Goal: Information Seeking & Learning: Learn about a topic

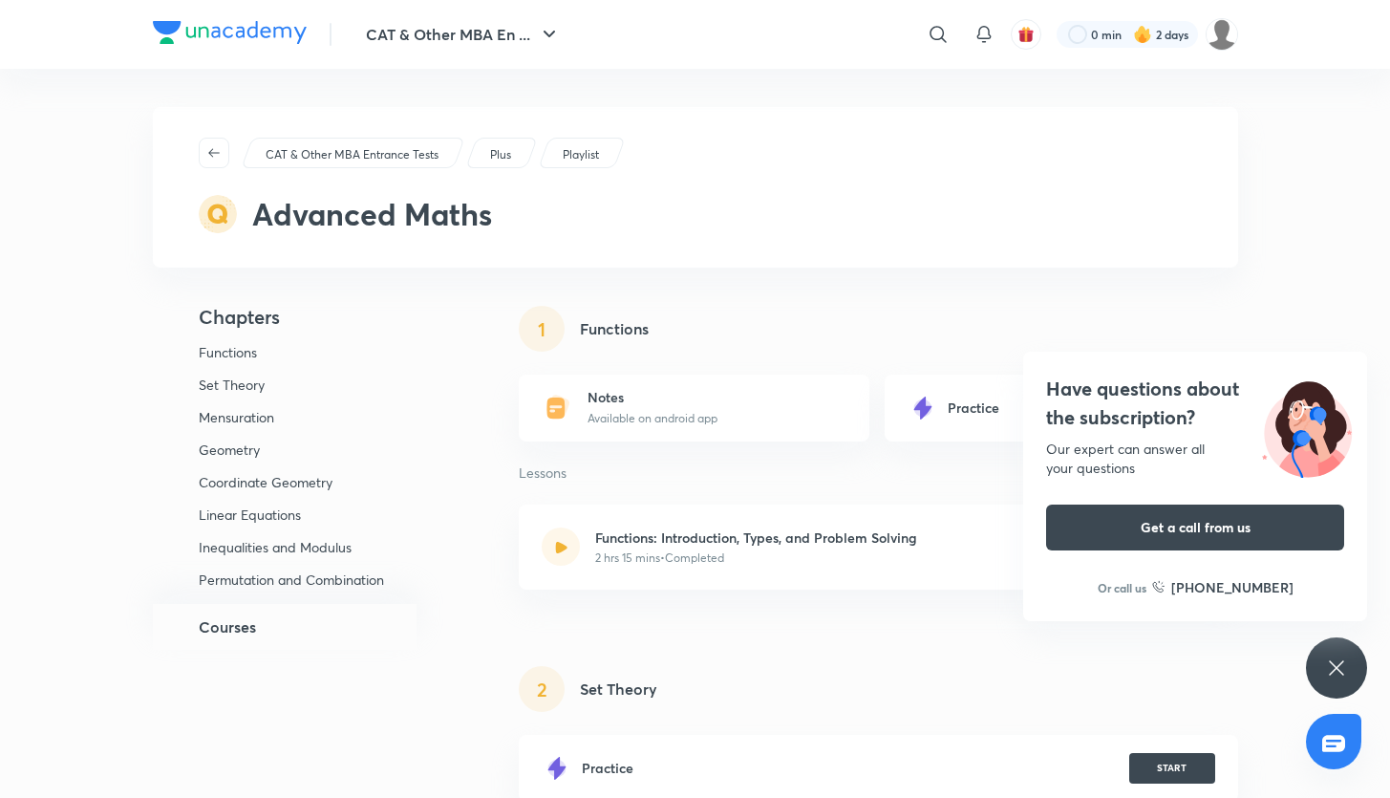
click at [1352, 679] on div "Have questions about the subscription? Our expert can answer all your questions…" at bounding box center [1336, 667] width 61 height 61
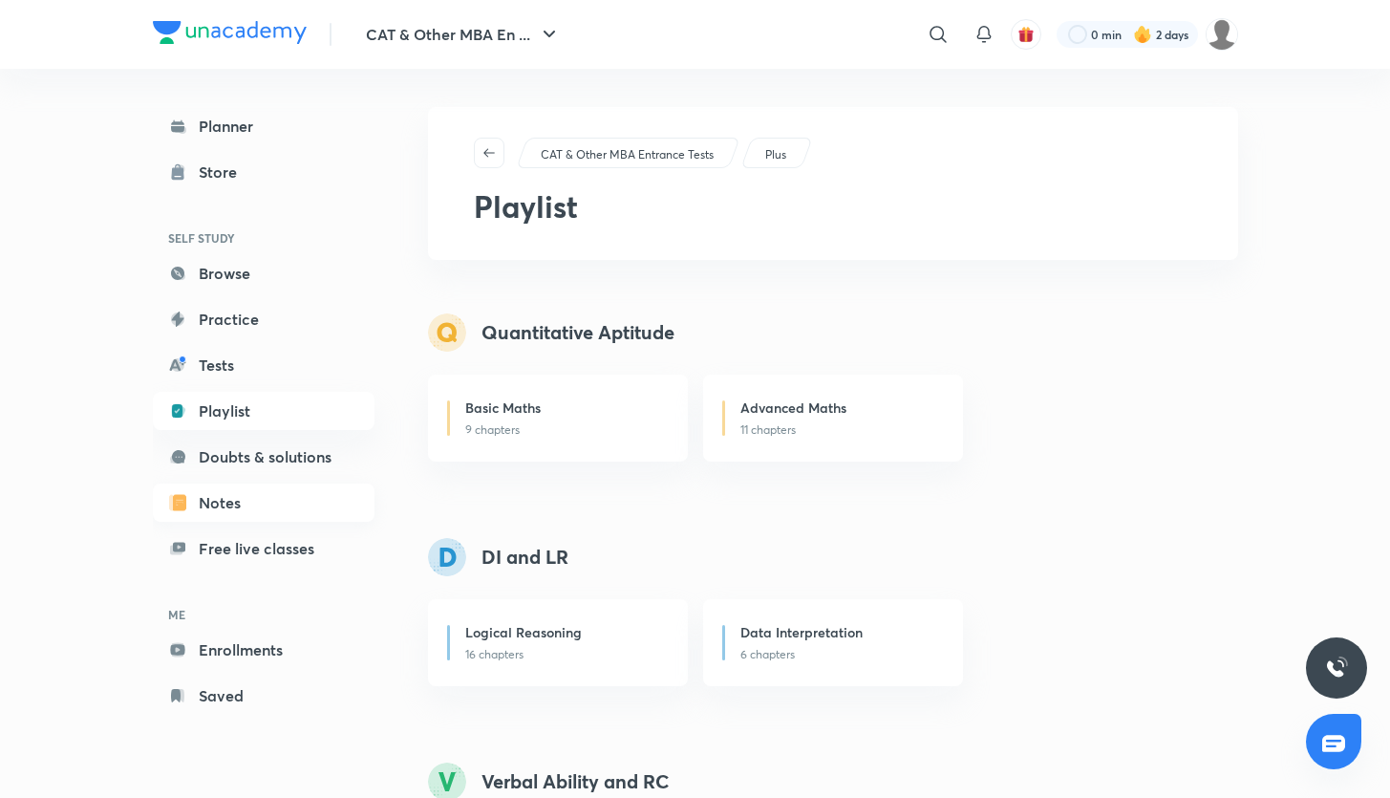
click at [247, 506] on link "Notes" at bounding box center [264, 503] width 222 height 38
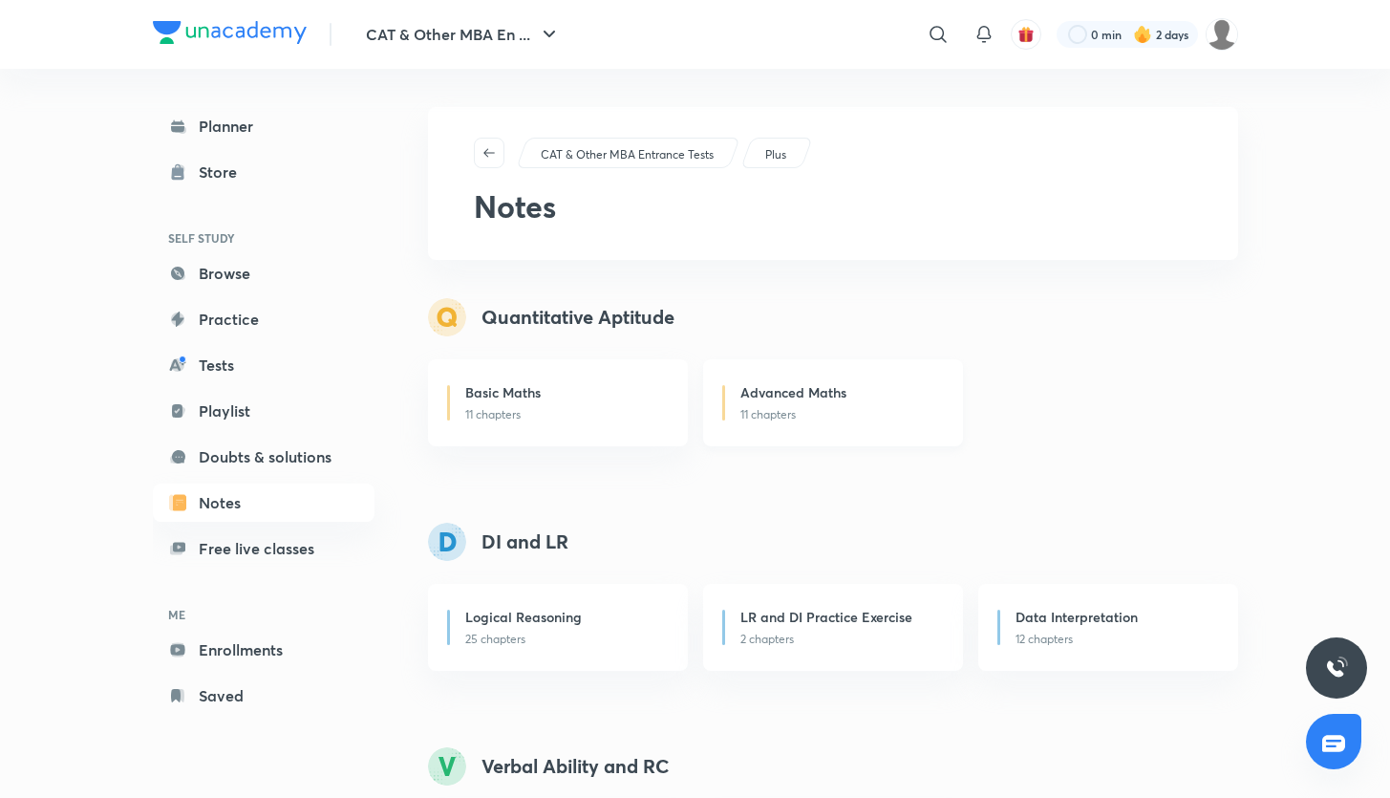
click at [755, 431] on div "Advanced Maths 11 chapters" at bounding box center [833, 402] width 260 height 87
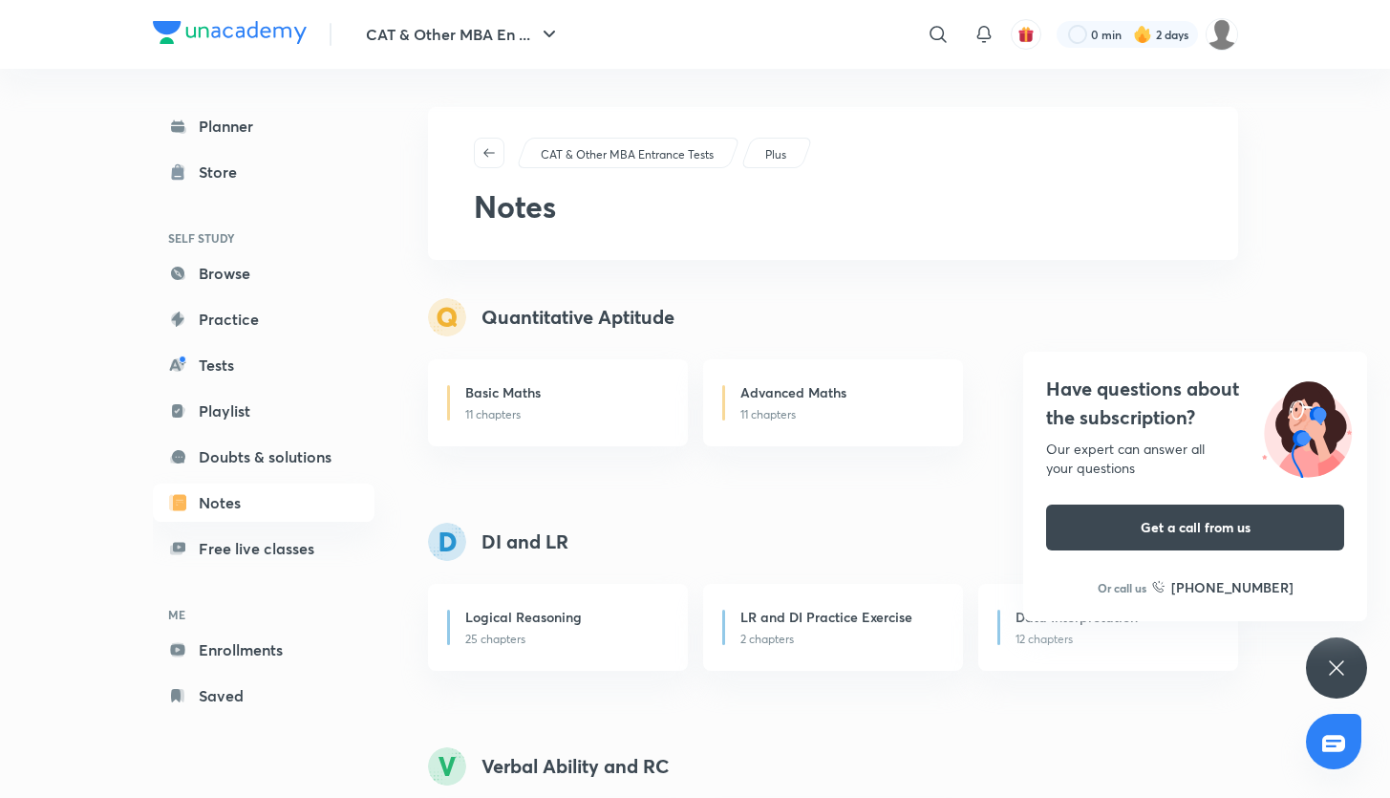
click at [1325, 670] on icon at bounding box center [1336, 668] width 23 height 23
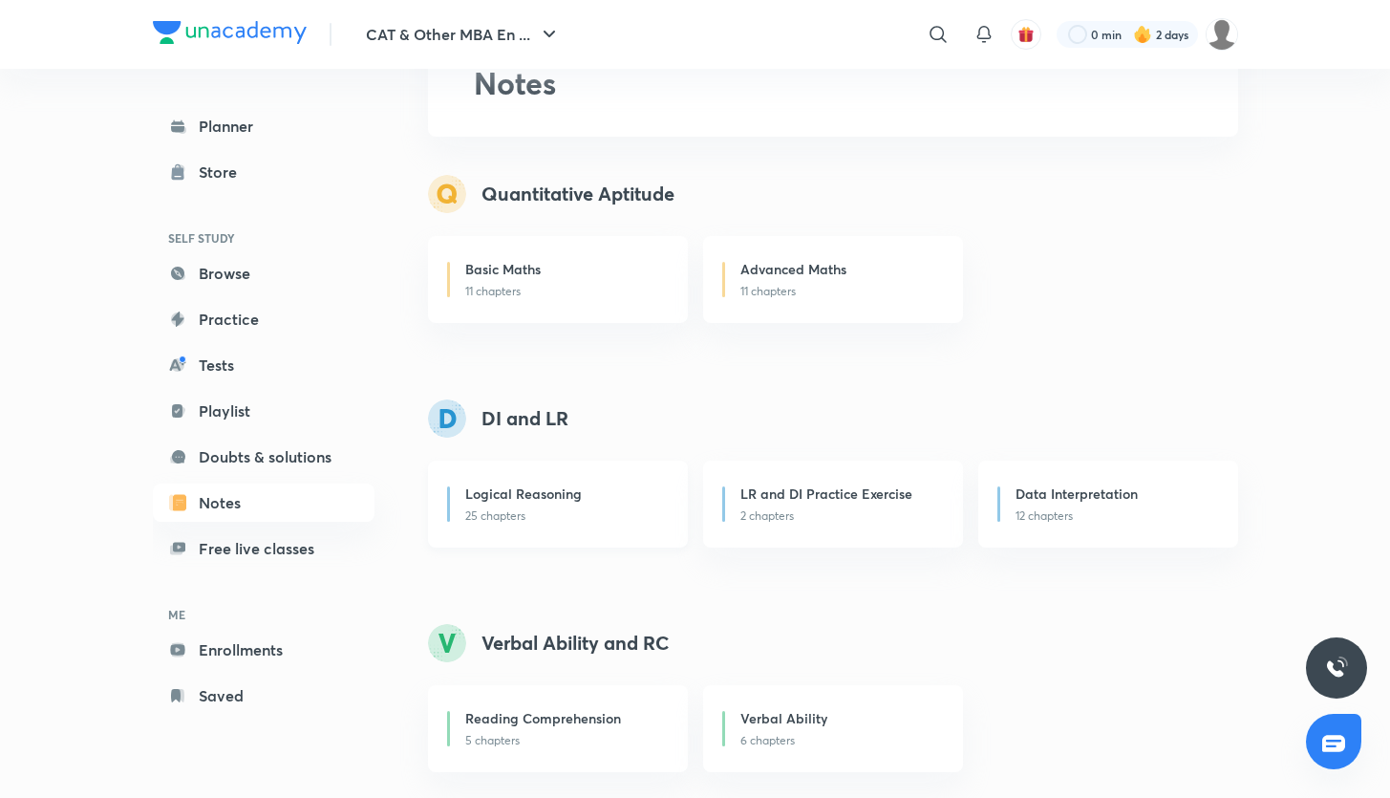
scroll to position [132, 0]
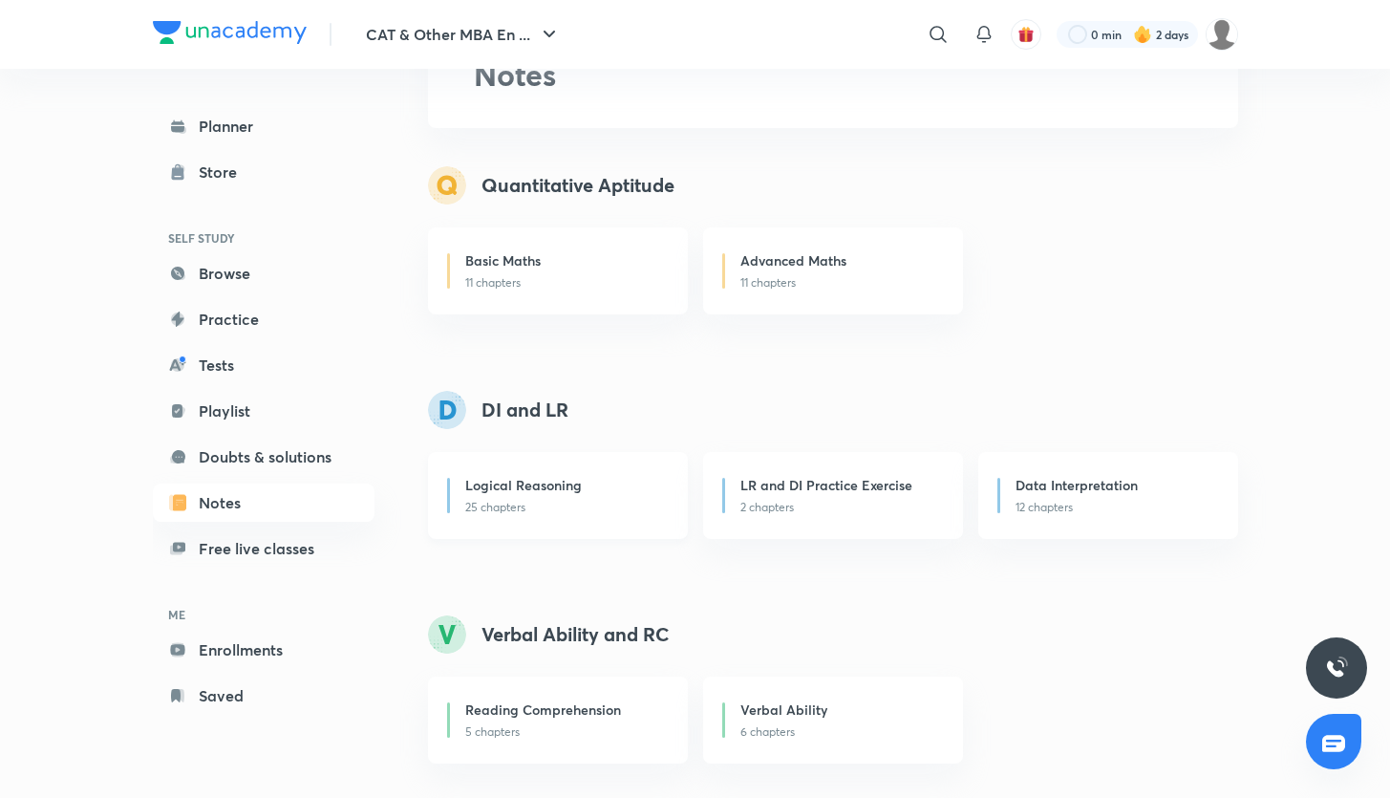
click at [644, 524] on div "Logical Reasoning 25 chapters" at bounding box center [558, 495] width 260 height 87
click at [542, 243] on div "Basic Maths 11 chapters" at bounding box center [558, 270] width 260 height 87
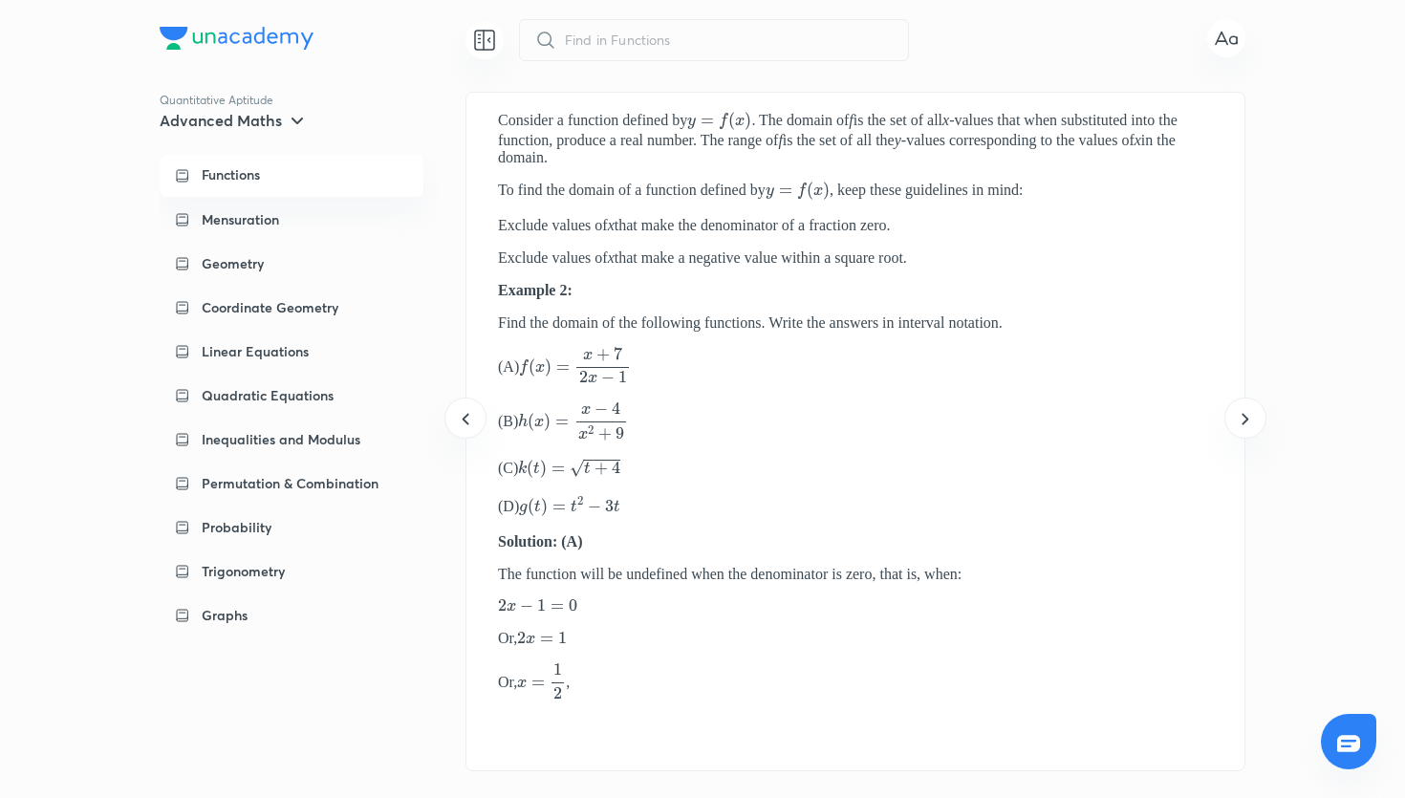
scroll to position [0, 778]
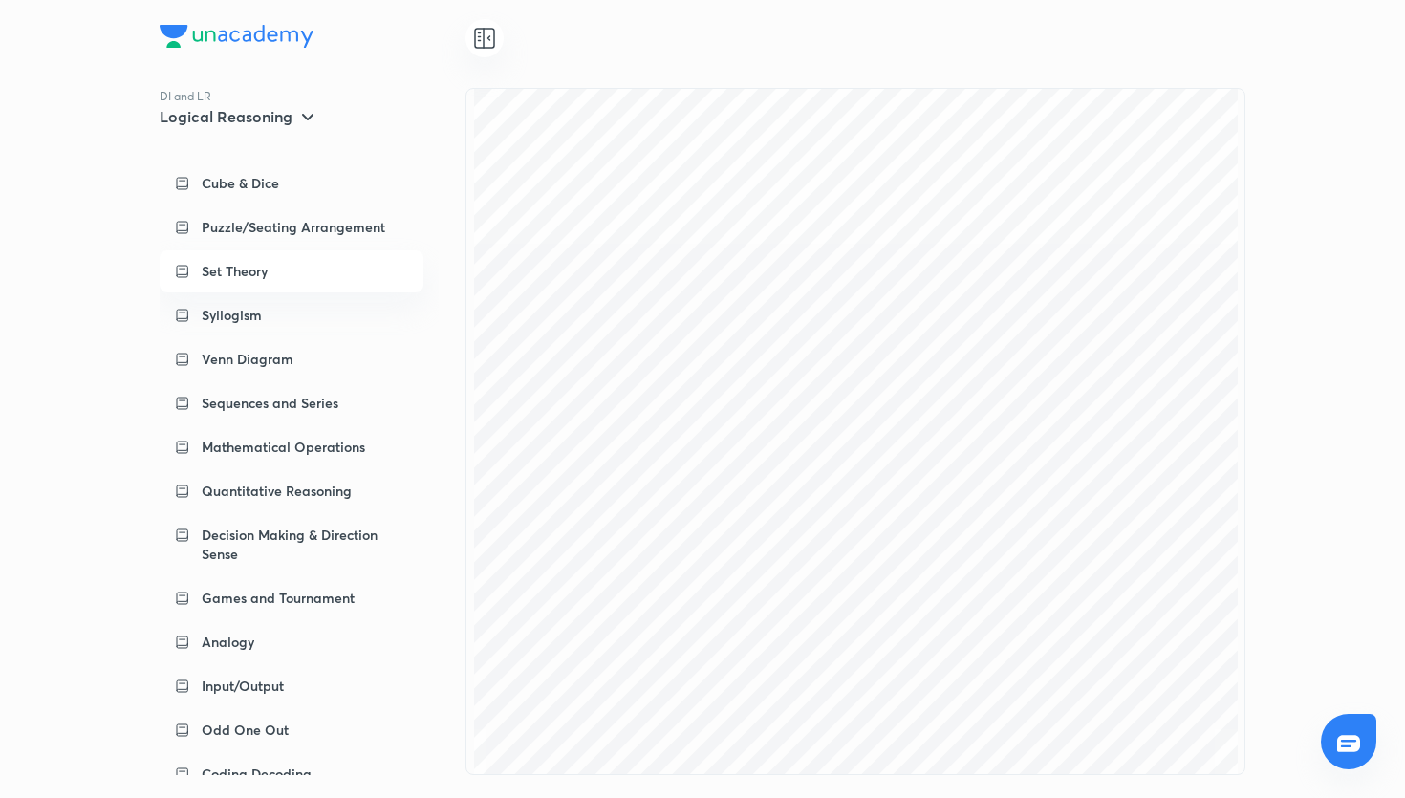
scroll to position [124, 0]
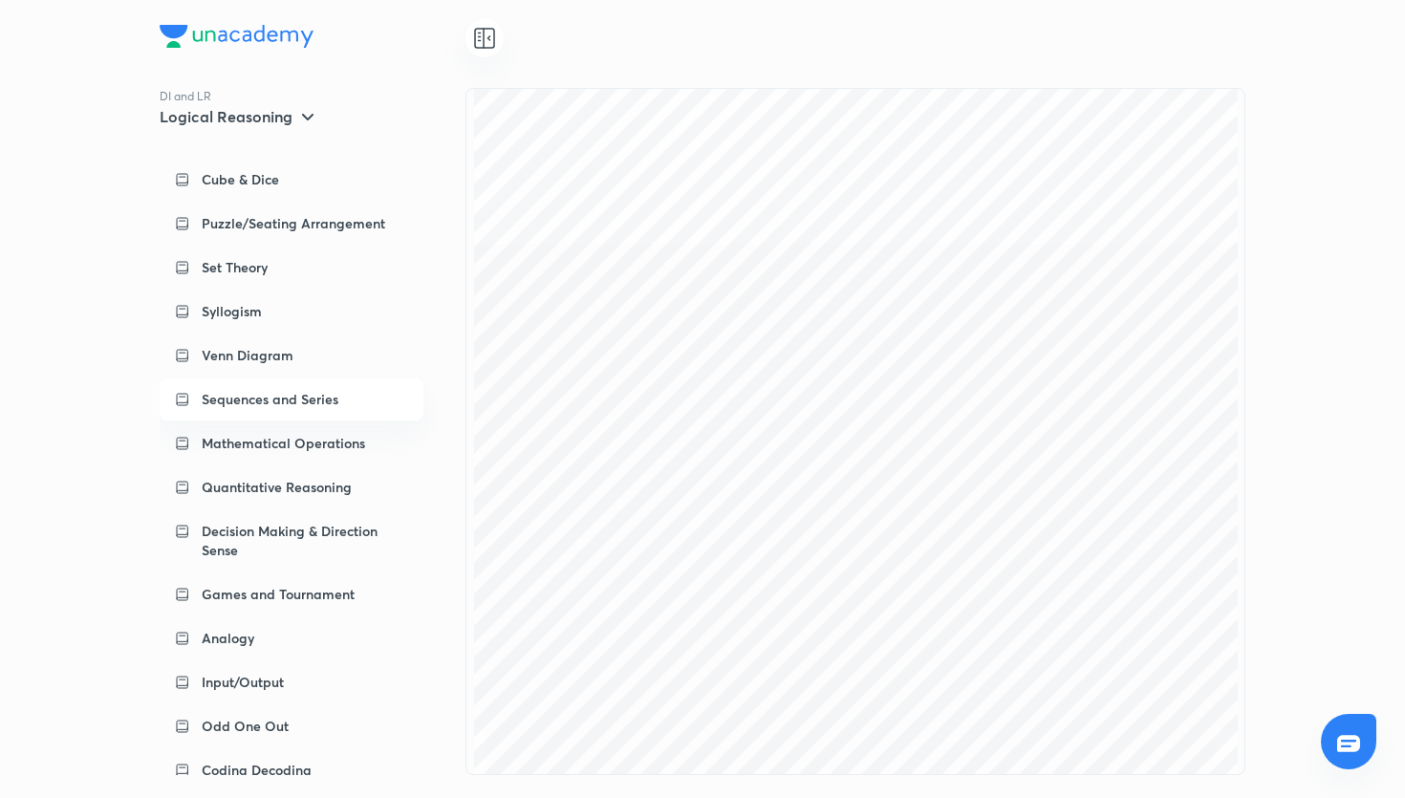
click at [384, 405] on div "Sequences and Series" at bounding box center [305, 399] width 206 height 19
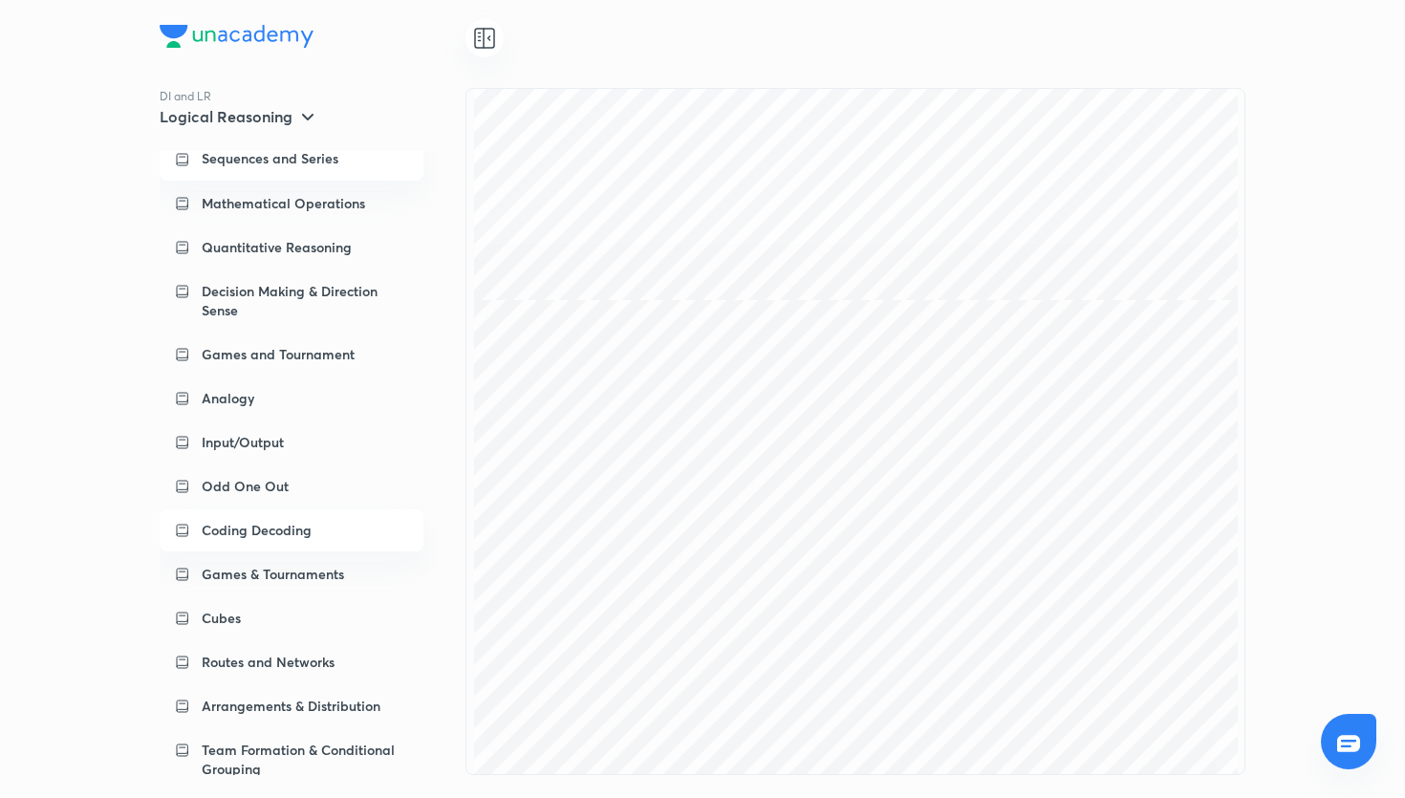
scroll to position [511, 0]
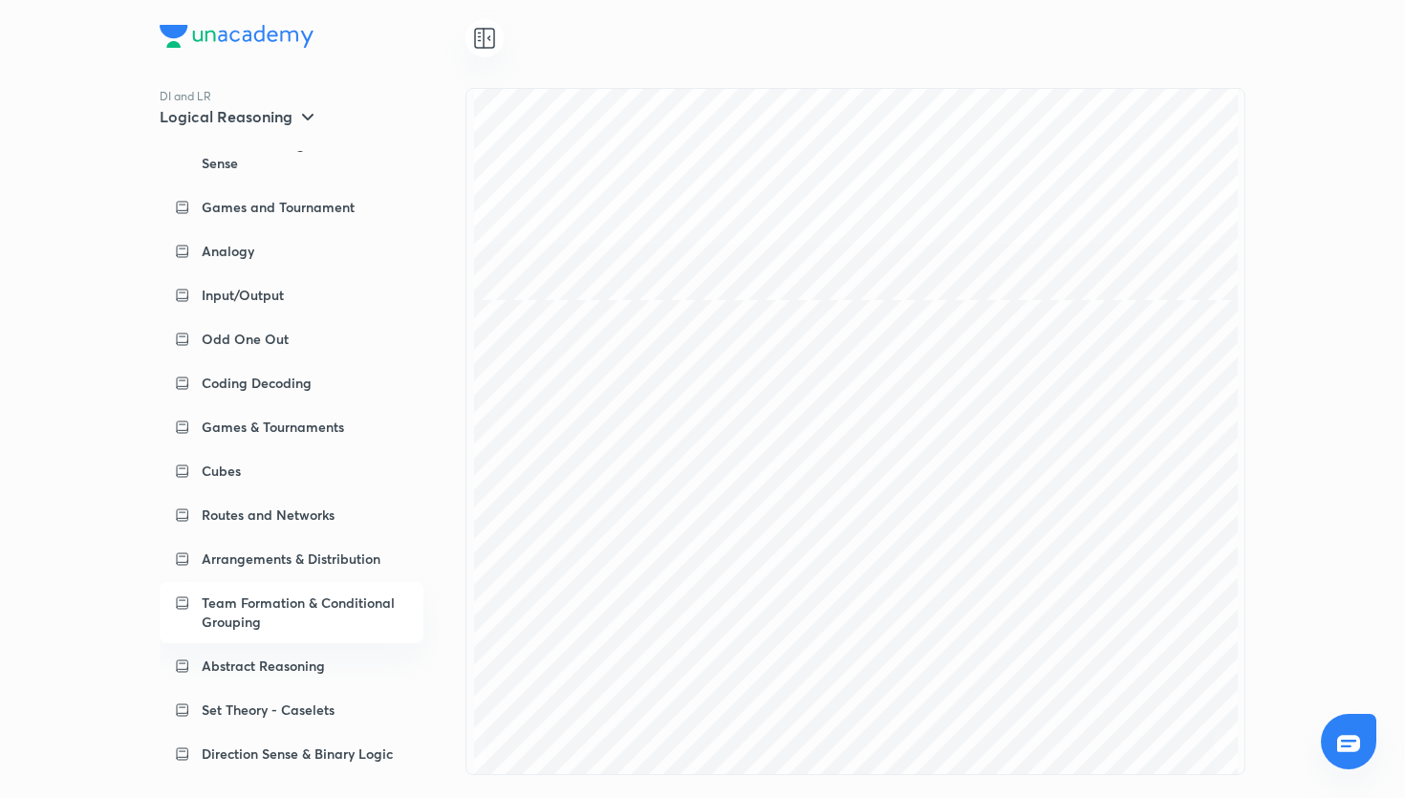
click at [312, 594] on p "Team Formation & Conditional Grouping" at bounding box center [305, 612] width 206 height 38
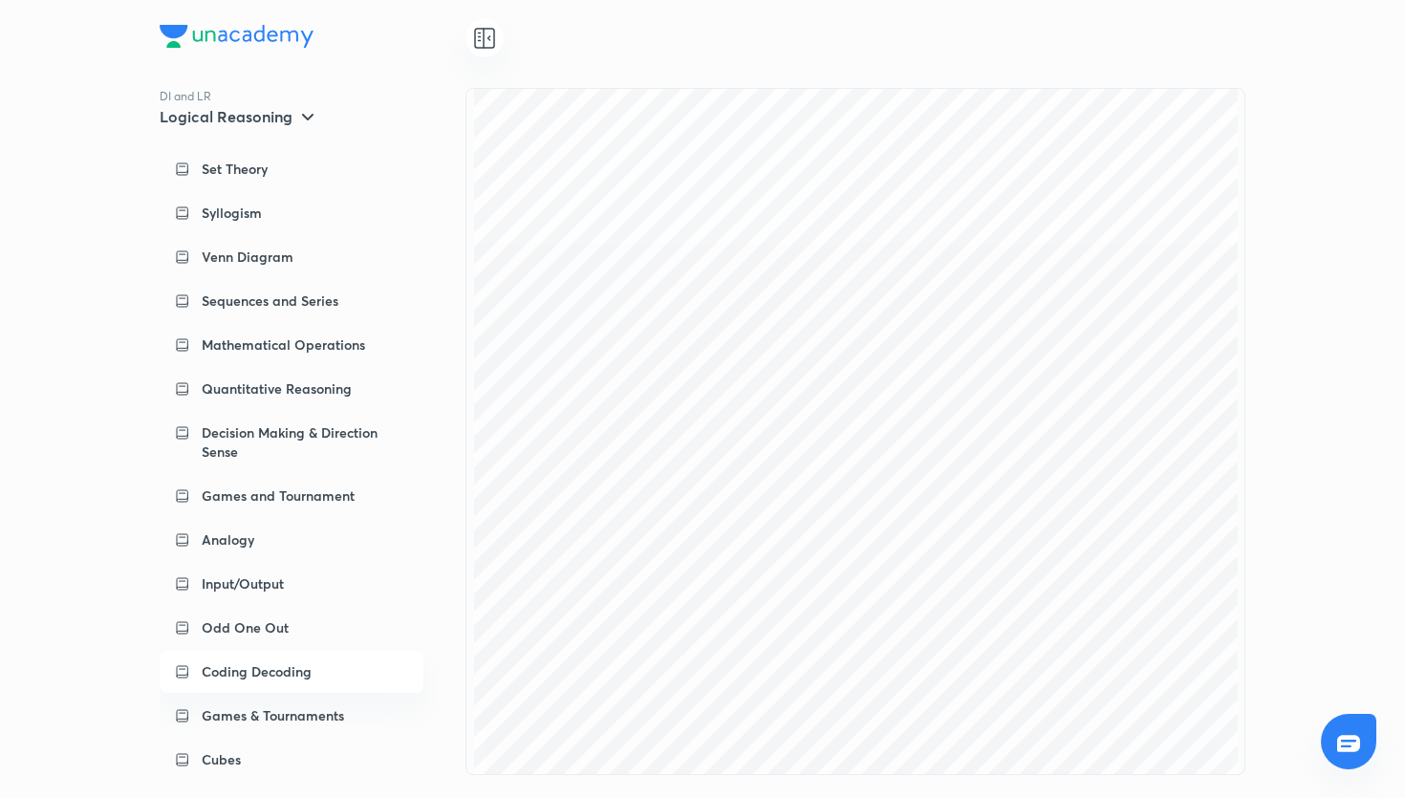
scroll to position [0, 0]
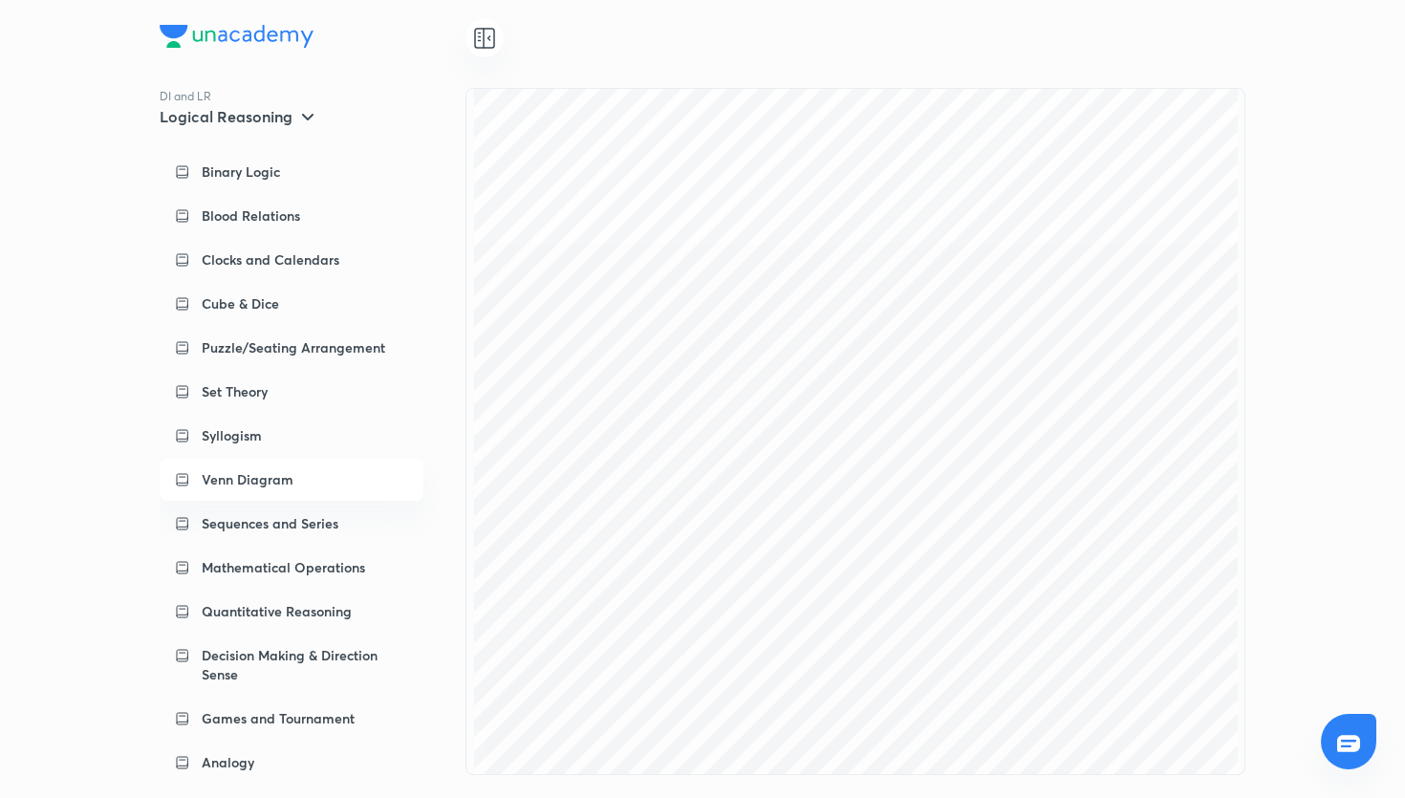
click at [390, 464] on div "Venn Diagram" at bounding box center [292, 480] width 264 height 42
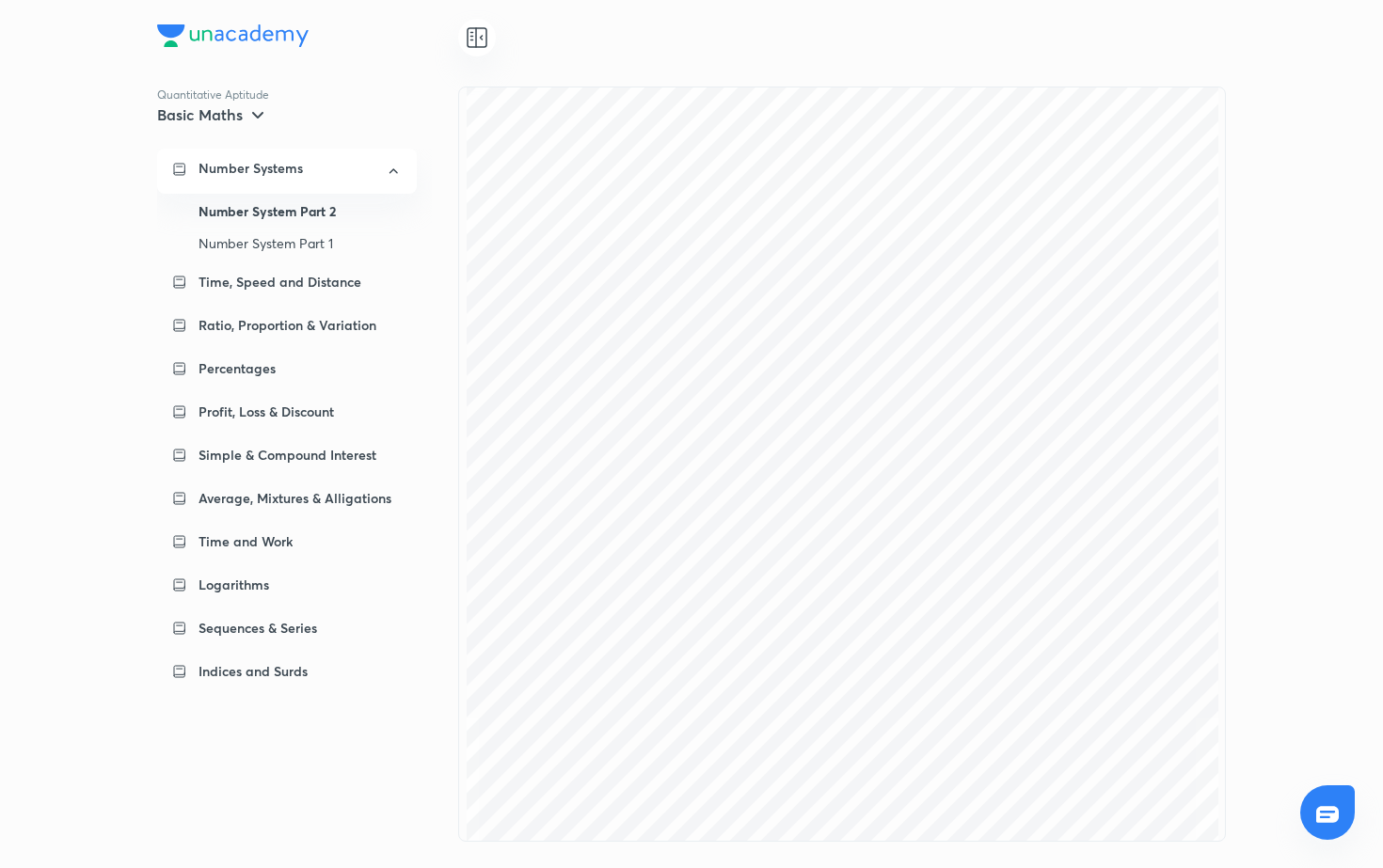
scroll to position [7849, 0]
